Goal: Information Seeking & Learning: Learn about a topic

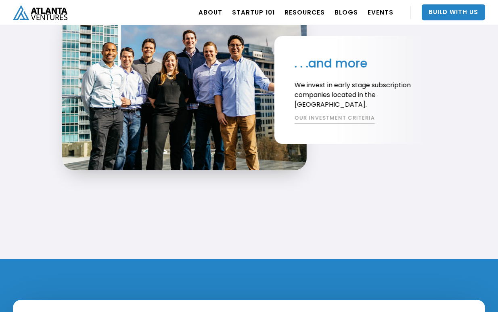
scroll to position [1938, 0]
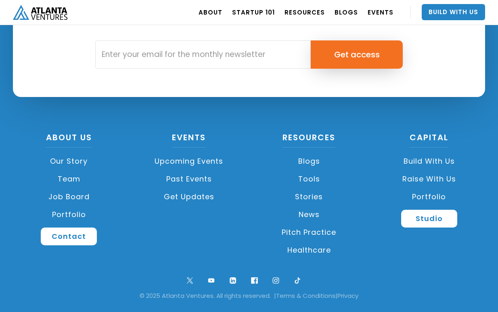
click at [426, 159] on link "Build with us" at bounding box center [430, 161] width 112 height 18
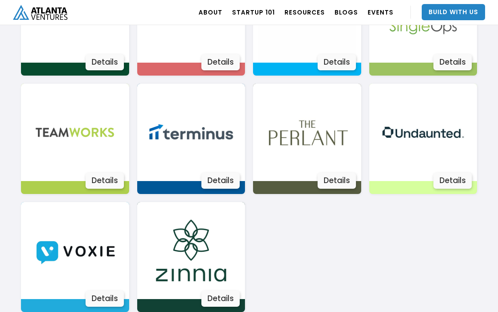
scroll to position [1472, 0]
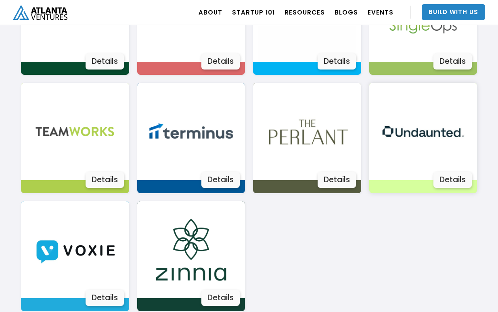
click at [433, 150] on img at bounding box center [423, 131] width 97 height 97
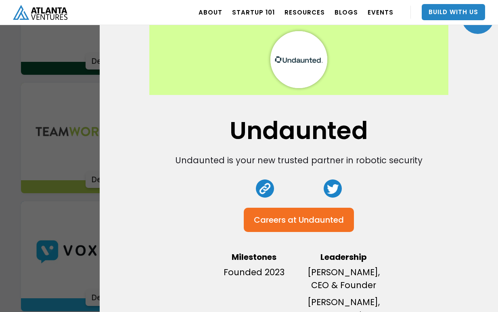
scroll to position [41, 0]
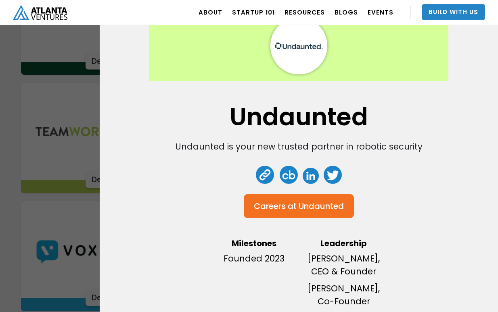
click at [294, 210] on div "Careers at" at bounding box center [275, 206] width 43 height 8
click at [75, 229] on div "Undaunted Undaunted is your new trusted partner in robotic security Careers at …" at bounding box center [249, 156] width 498 height 312
click at [65, 184] on div "Undaunted Undaunted is your new trusted partner in robotic security Careers at …" at bounding box center [249, 156] width 498 height 312
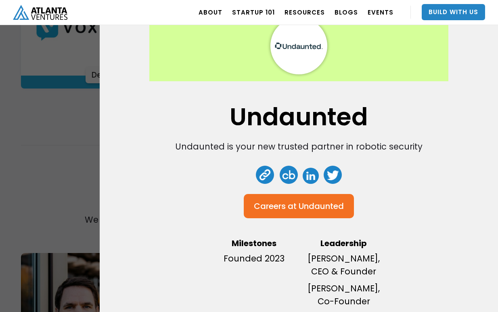
scroll to position [0, 0]
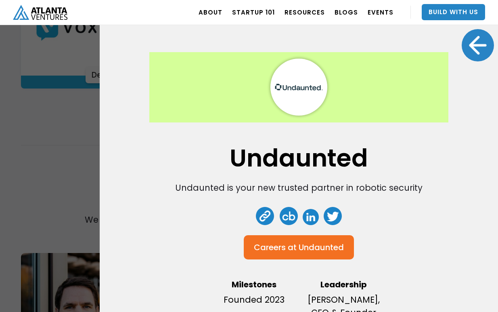
click at [479, 43] on div at bounding box center [478, 45] width 32 height 32
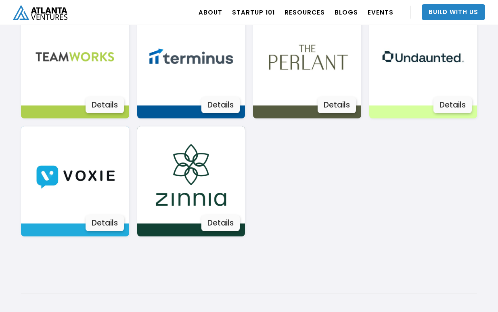
scroll to position [1542, 0]
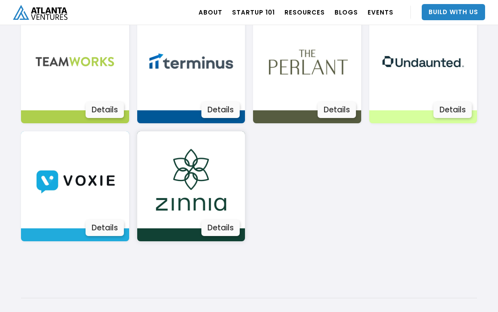
click at [195, 180] on img at bounding box center [191, 179] width 97 height 97
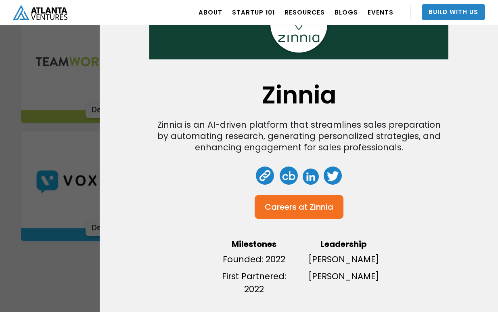
scroll to position [68, 0]
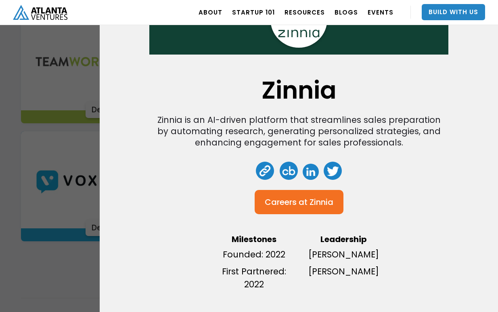
click at [297, 202] on div "Careers at" at bounding box center [285, 202] width 43 height 8
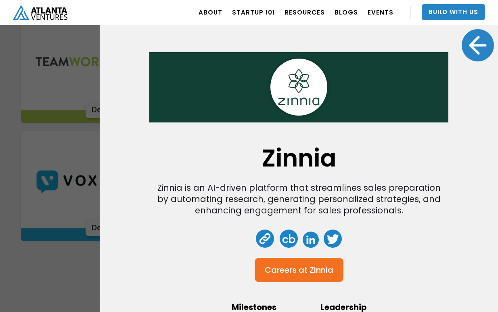
click at [478, 46] on div at bounding box center [478, 45] width 32 height 32
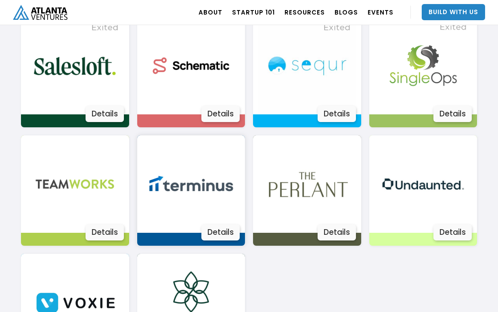
scroll to position [1404, 0]
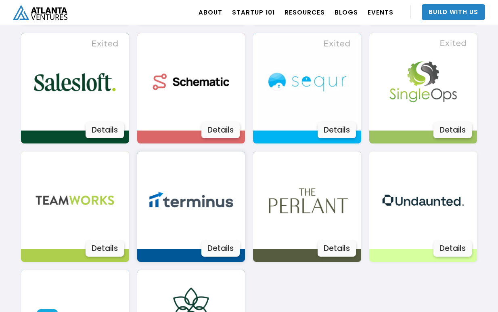
click at [199, 184] on img at bounding box center [191, 199] width 97 height 97
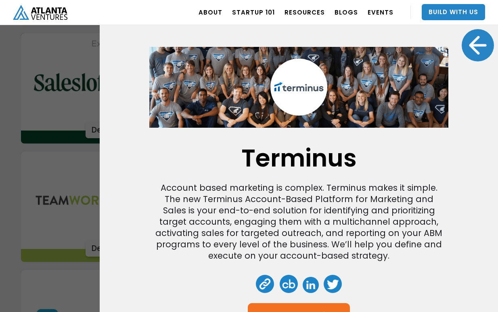
click at [487, 43] on div at bounding box center [478, 45] width 32 height 32
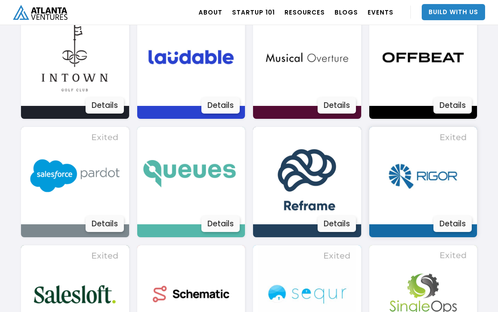
scroll to position [1182, 0]
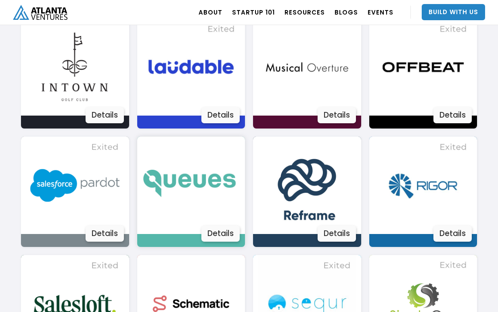
click at [172, 187] on img at bounding box center [191, 184] width 97 height 97
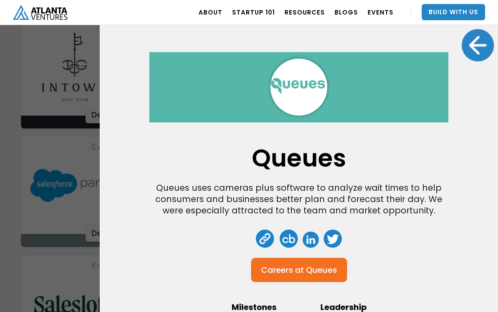
click at [481, 42] on div at bounding box center [478, 45] width 32 height 32
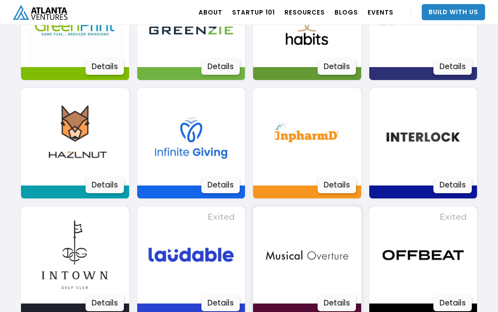
scroll to position [993, 0]
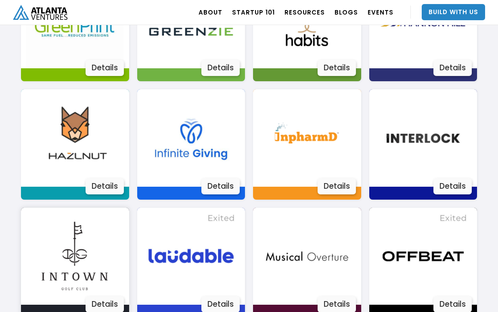
click at [87, 255] on img at bounding box center [74, 256] width 97 height 97
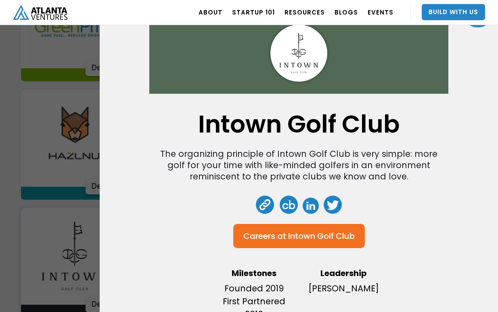
scroll to position [1004, 0]
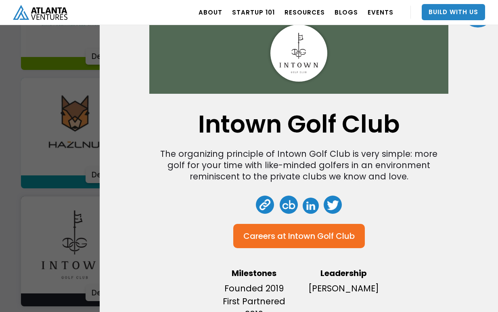
click at [352, 239] on div "Intown Golf Club" at bounding box center [321, 236] width 67 height 8
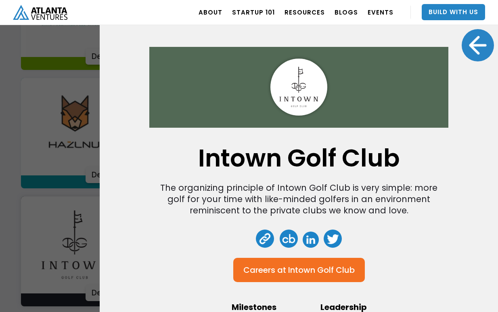
click at [476, 50] on div at bounding box center [478, 45] width 32 height 32
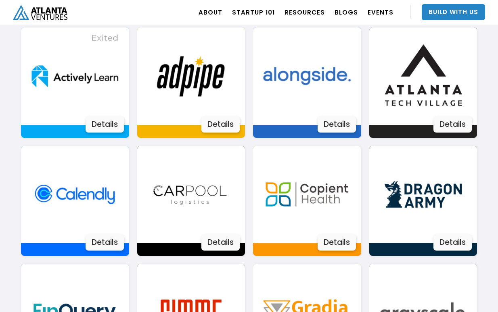
scroll to position [571, 0]
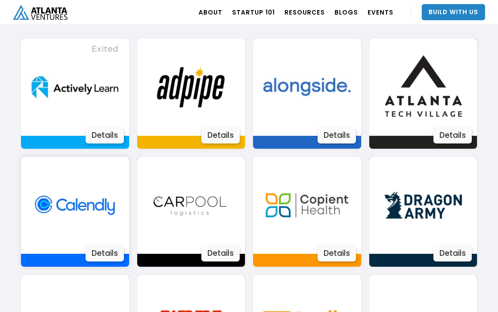
click at [80, 196] on img at bounding box center [74, 205] width 97 height 97
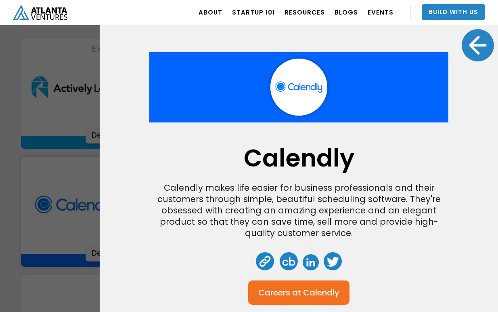
click at [311, 289] on div "Calendly" at bounding box center [321, 292] width 36 height 8
click at [469, 44] on div at bounding box center [478, 45] width 32 height 32
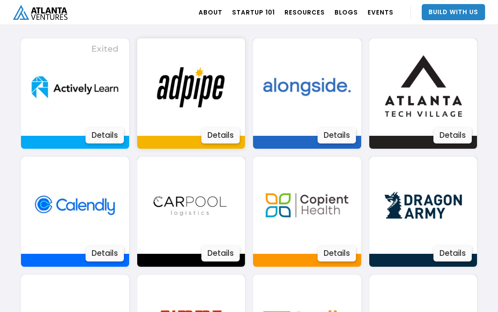
click at [185, 94] on img at bounding box center [191, 86] width 97 height 97
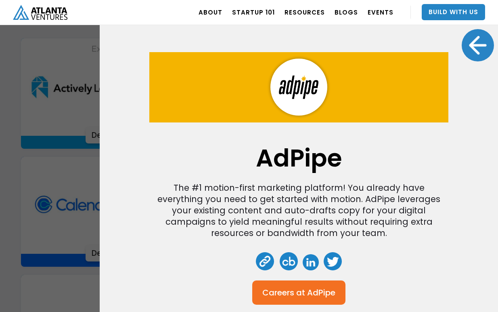
click at [319, 294] on div "AdPipe" at bounding box center [321, 292] width 28 height 8
click at [477, 45] on div at bounding box center [478, 45] width 32 height 32
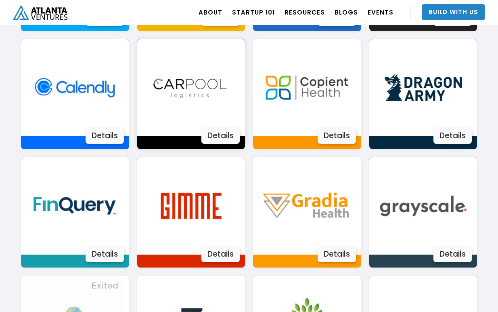
scroll to position [689, 0]
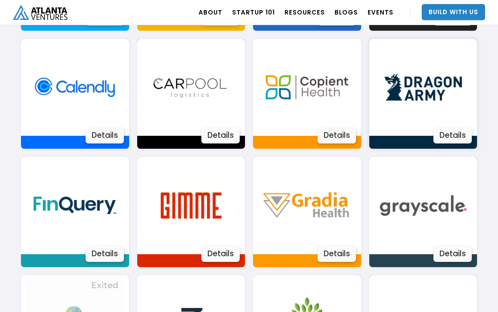
click at [408, 92] on img at bounding box center [423, 87] width 97 height 97
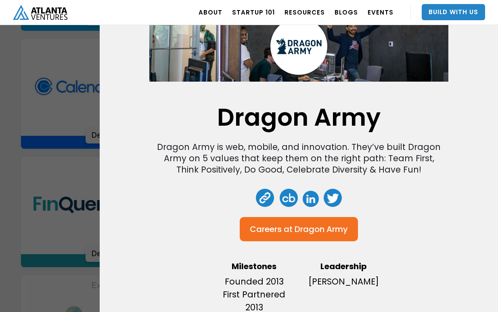
scroll to position [51, 0]
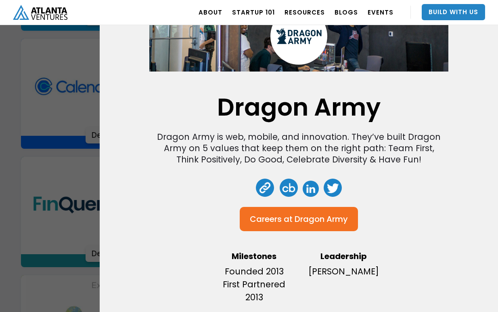
click at [341, 219] on div "Dragon Army" at bounding box center [321, 219] width 53 height 8
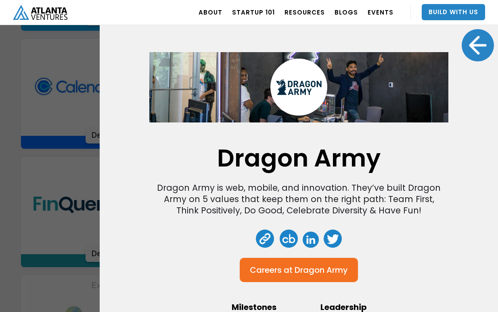
click at [481, 52] on div at bounding box center [478, 45] width 32 height 32
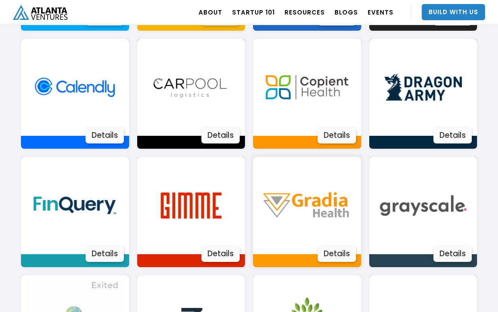
click at [321, 213] on img at bounding box center [306, 205] width 97 height 97
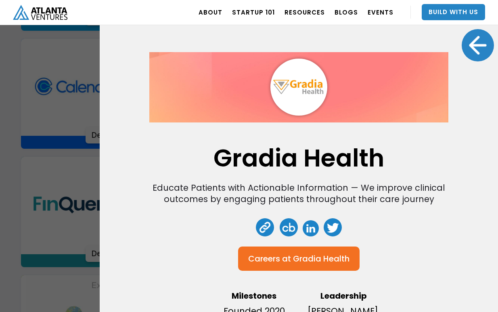
click at [483, 43] on div at bounding box center [478, 45] width 32 height 32
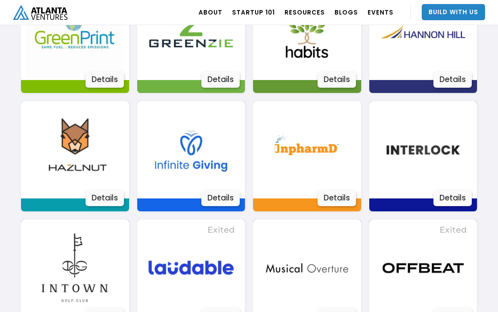
scroll to position [988, 0]
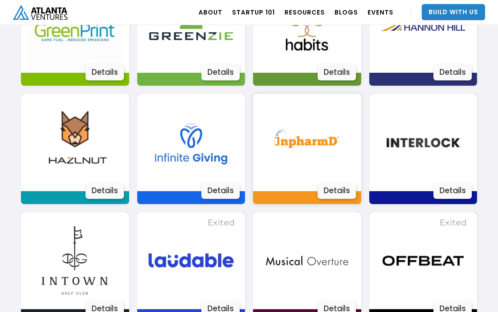
click at [311, 142] on img at bounding box center [306, 142] width 97 height 97
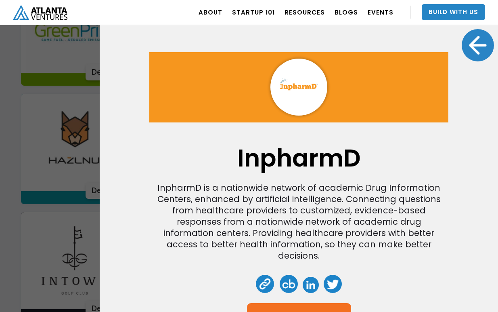
click at [474, 48] on div at bounding box center [478, 45] width 32 height 32
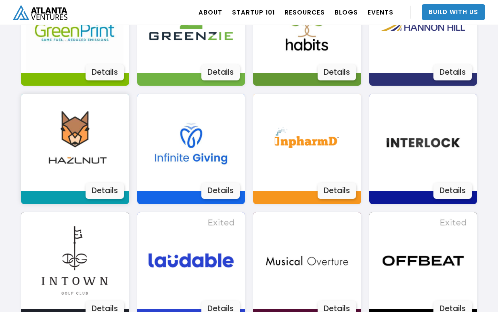
click at [100, 156] on img at bounding box center [74, 142] width 97 height 97
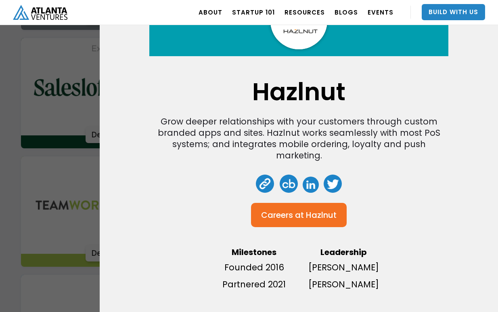
scroll to position [1410, 0]
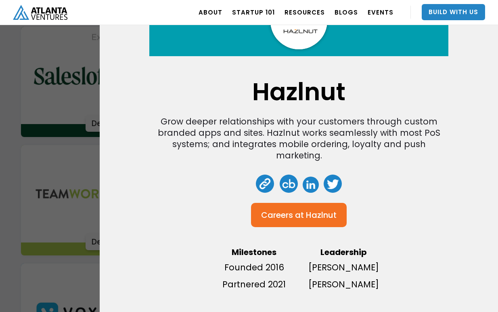
click at [330, 212] on div "Hazlnut" at bounding box center [321, 215] width 31 height 8
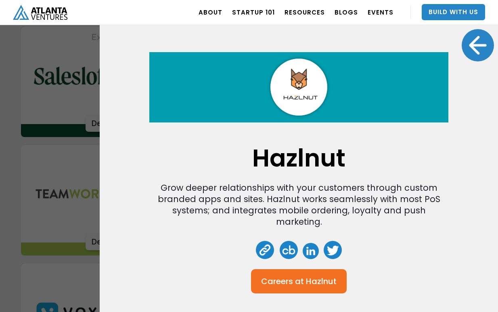
click at [476, 51] on div at bounding box center [478, 45] width 32 height 32
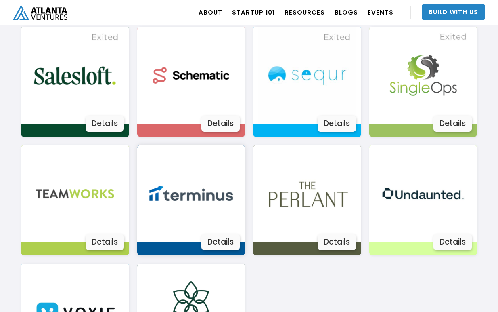
click at [176, 210] on img at bounding box center [191, 193] width 97 height 97
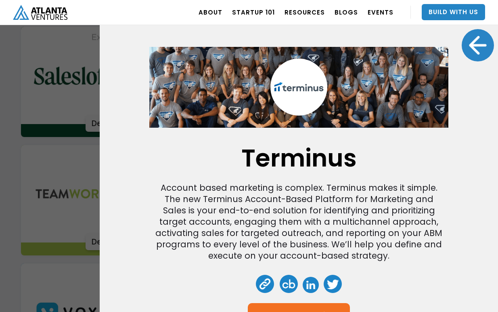
click at [475, 47] on div at bounding box center [478, 45] width 32 height 32
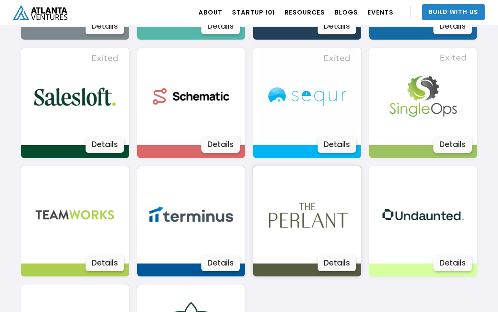
scroll to position [1400, 0]
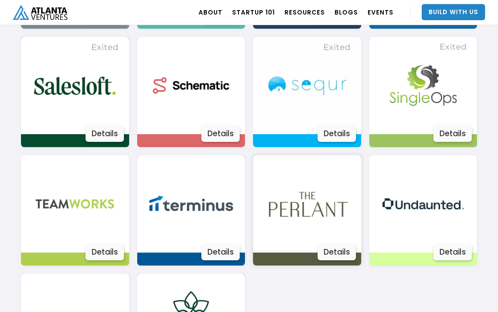
click at [328, 201] on img at bounding box center [306, 203] width 97 height 97
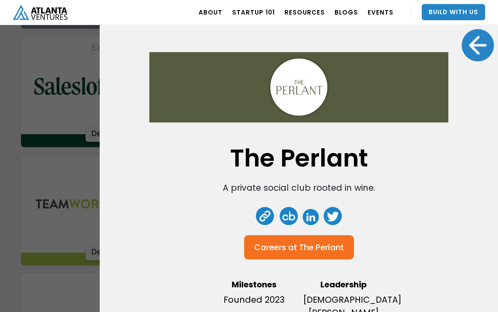
click at [466, 48] on div at bounding box center [478, 45] width 32 height 32
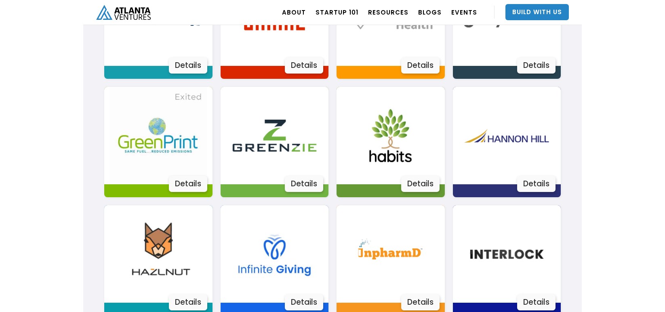
scroll to position [876, 0]
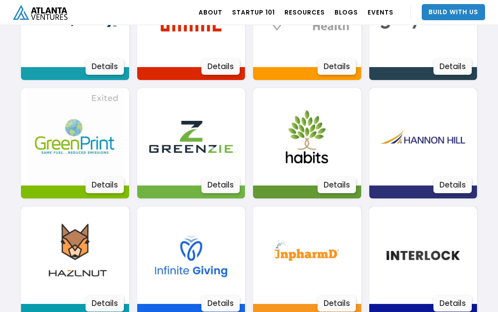
click at [321, 141] on img at bounding box center [306, 136] width 97 height 97
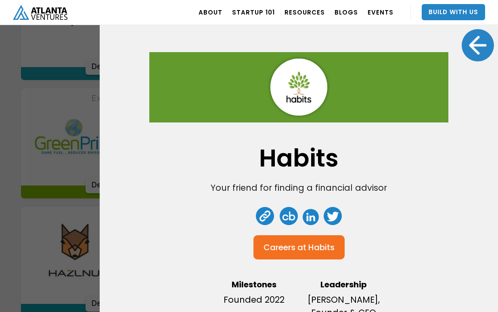
click at [322, 248] on div "Habits" at bounding box center [321, 247] width 26 height 8
